Goal: Understand process/instructions: Learn how to perform a task or action

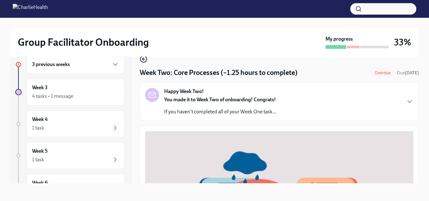
scroll to position [256, 0]
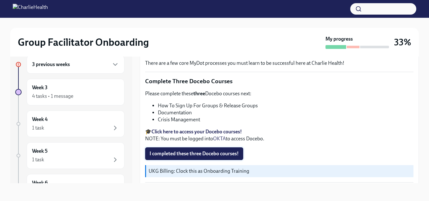
click at [193, 153] on span "I completed these three Docebo courses!" at bounding box center [194, 154] width 89 height 6
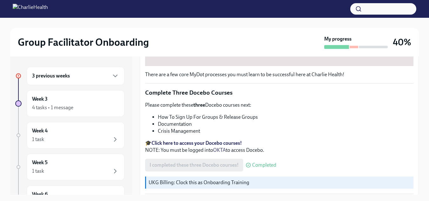
scroll to position [278, 0]
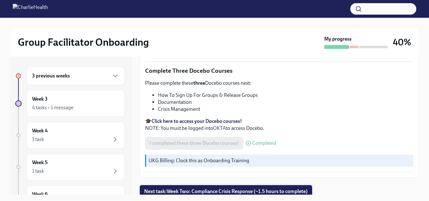
click at [252, 189] on span "Next task : Week Two: Compliance Crisis Response (~1.5 hours to complete)" at bounding box center [226, 191] width 164 height 6
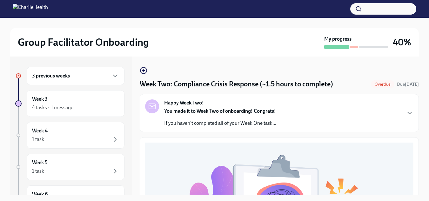
drag, startPoint x: 414, startPoint y: 77, endPoint x: 418, endPoint y: 98, distance: 22.2
click at [418, 98] on div "Week Two: Compliance Crisis Response (~1.5 hours to complete) Overdue Due [DATE…" at bounding box center [279, 126] width 279 height 138
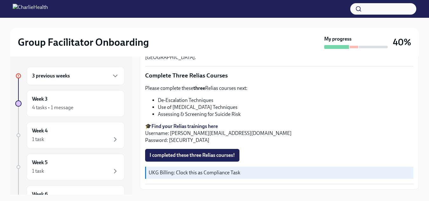
scroll to position [265, 0]
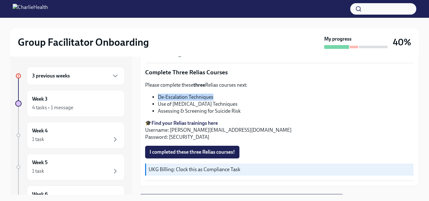
drag, startPoint x: 216, startPoint y: 93, endPoint x: 158, endPoint y: 89, distance: 57.3
click at [158, 89] on div "Please complete these three Relias courses next: De-Escalation Techniques Use o…" at bounding box center [279, 111] width 268 height 59
copy li "De-Escalation Techniques"
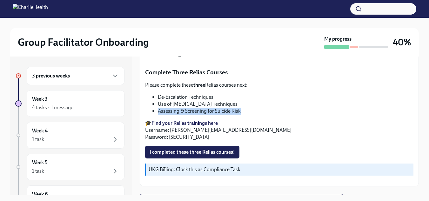
drag, startPoint x: 244, startPoint y: 110, endPoint x: 157, endPoint y: 106, distance: 87.1
click at [157, 106] on ul "De-Escalation Techniques Use of [MEDICAL_DATA] Techniques Assessing & Screening…" at bounding box center [279, 104] width 268 height 21
copy li "Assessing & Screening for Suicide Risk"
